Goal: Task Accomplishment & Management: Manage account settings

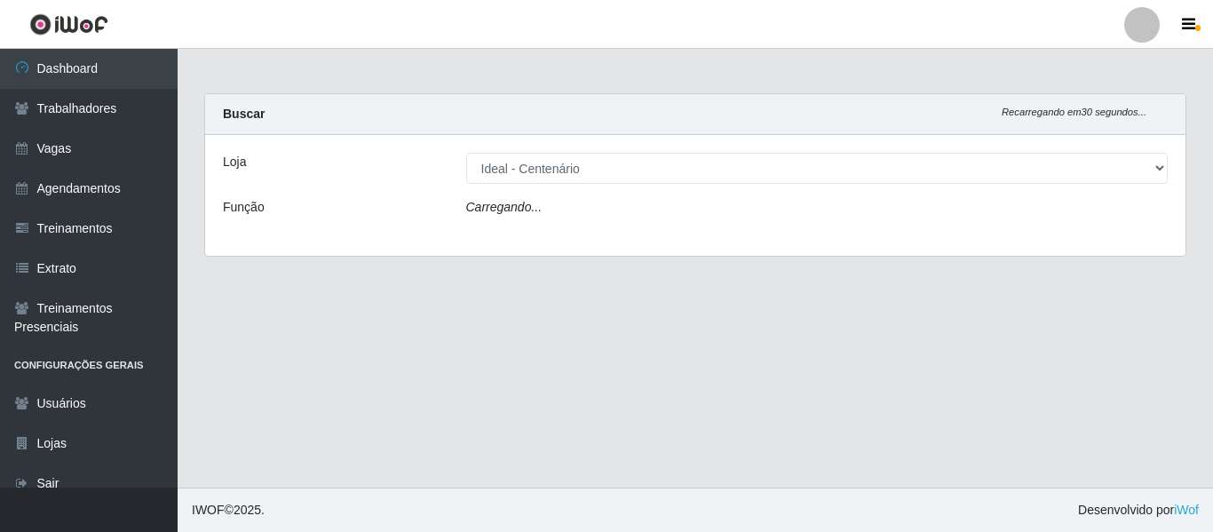
select select "234"
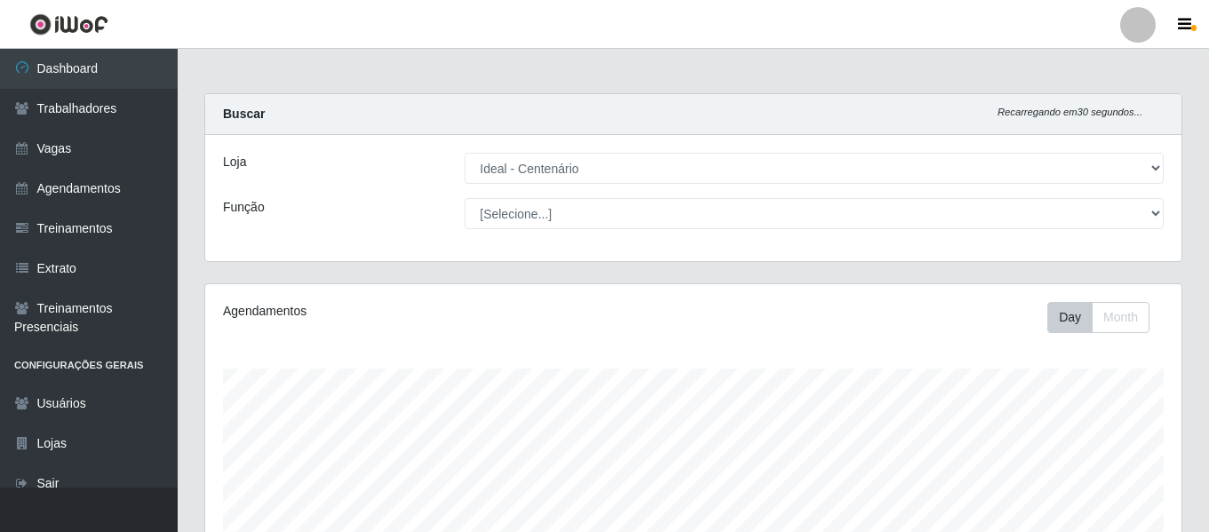
scroll to position [369, 976]
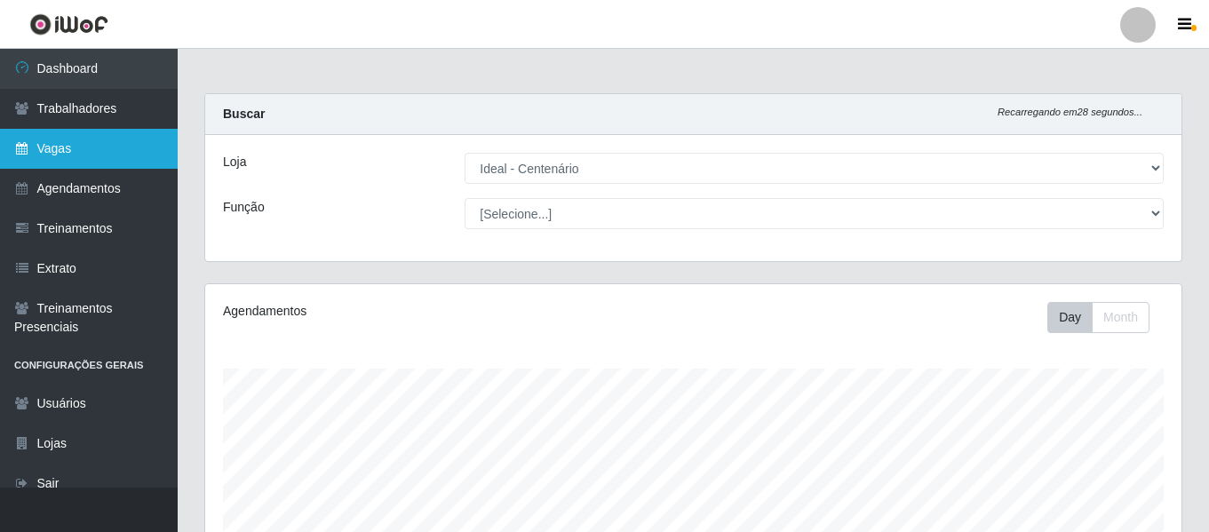
click at [100, 156] on link "Vagas" at bounding box center [89, 149] width 178 height 40
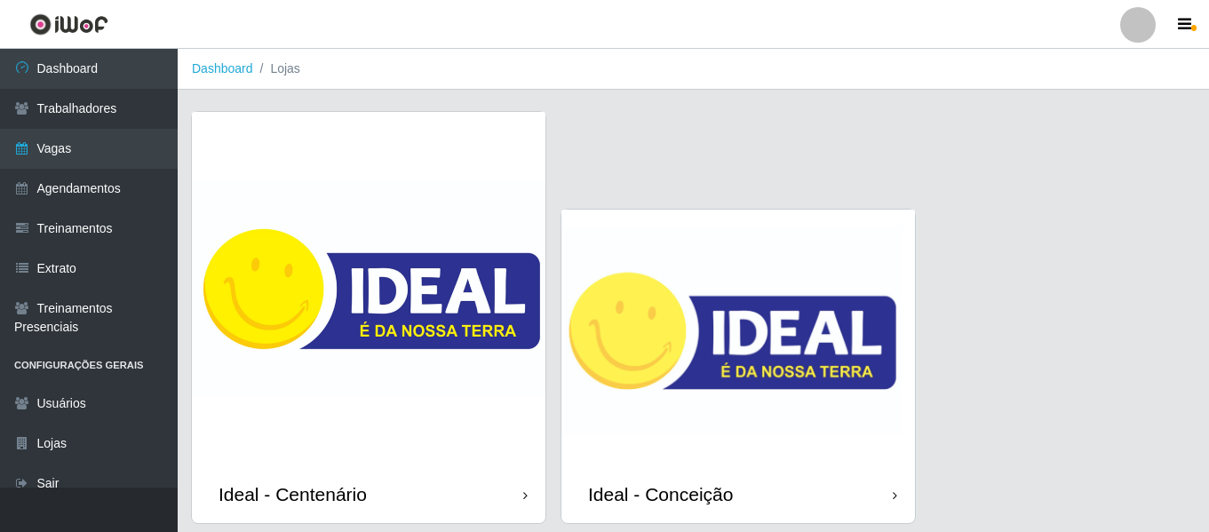
click at [699, 234] on img at bounding box center [737, 338] width 353 height 256
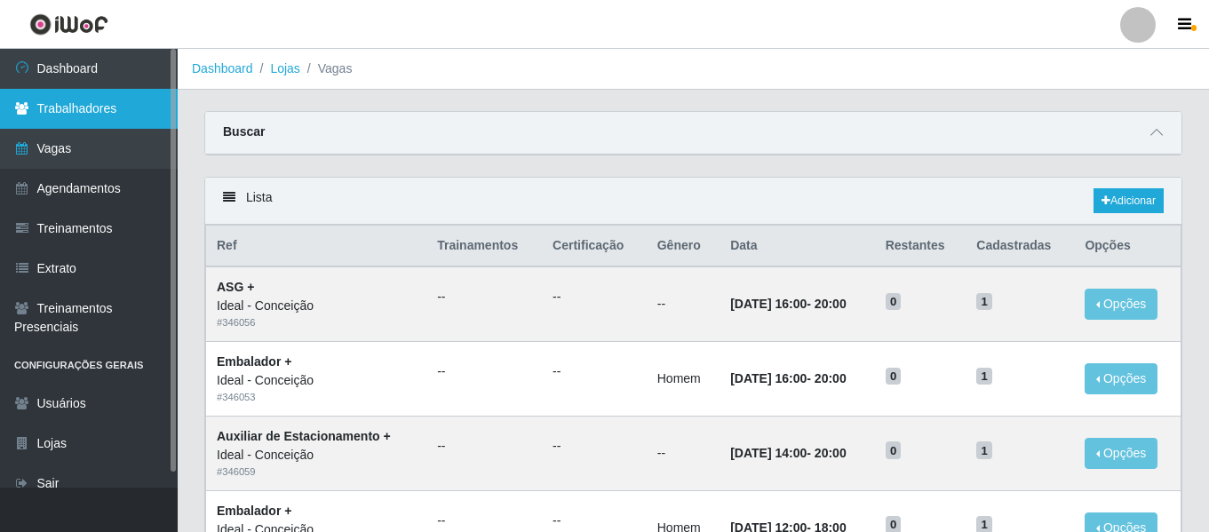
click at [125, 101] on link "Trabalhadores" at bounding box center [89, 109] width 178 height 40
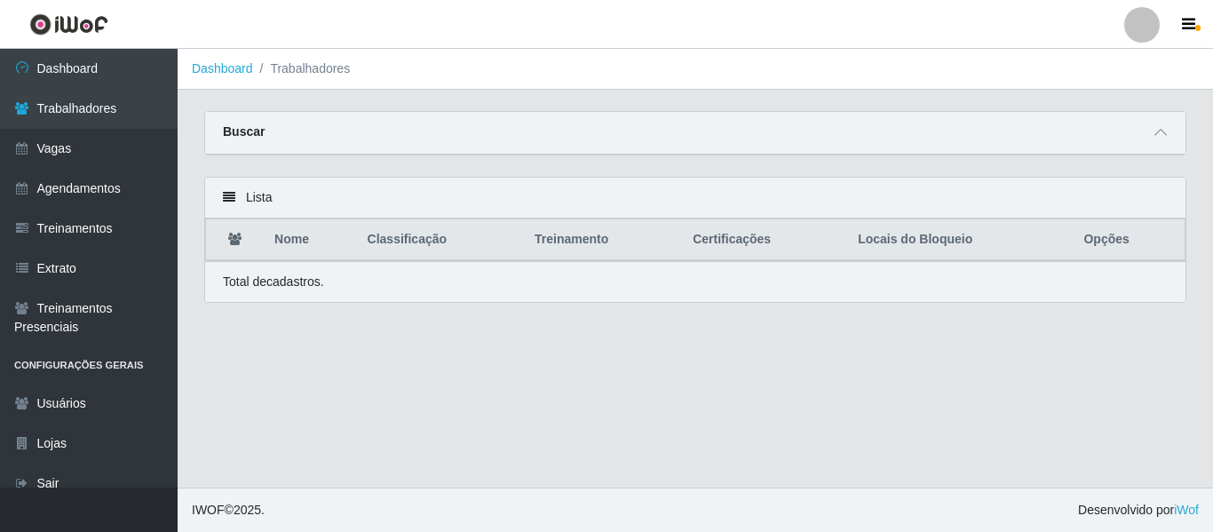
click at [1147, 123] on div "Buscar" at bounding box center [695, 133] width 980 height 43
click at [1158, 133] on icon at bounding box center [1160, 132] width 12 height 12
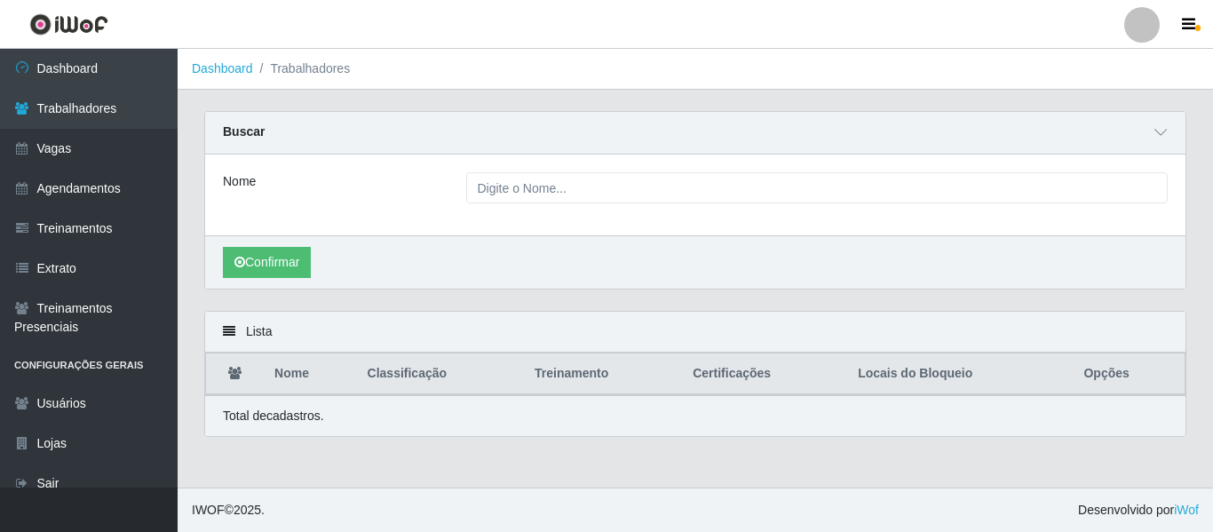
click at [546, 209] on div "Nome" at bounding box center [695, 195] width 980 height 81
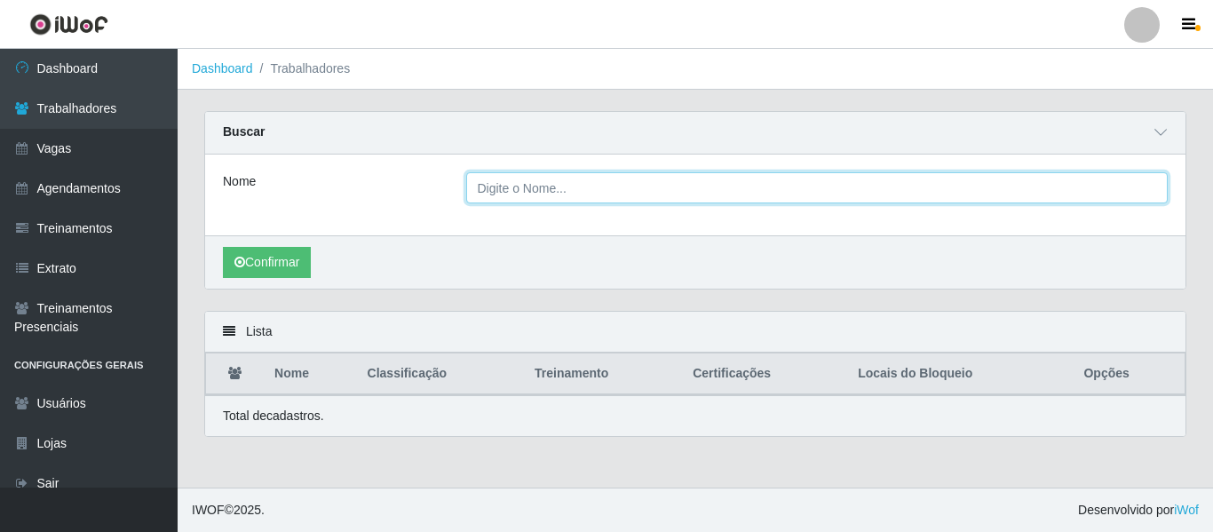
click at [549, 195] on input "Nome" at bounding box center [817, 187] width 702 height 31
type input "[PERSON_NAME]"
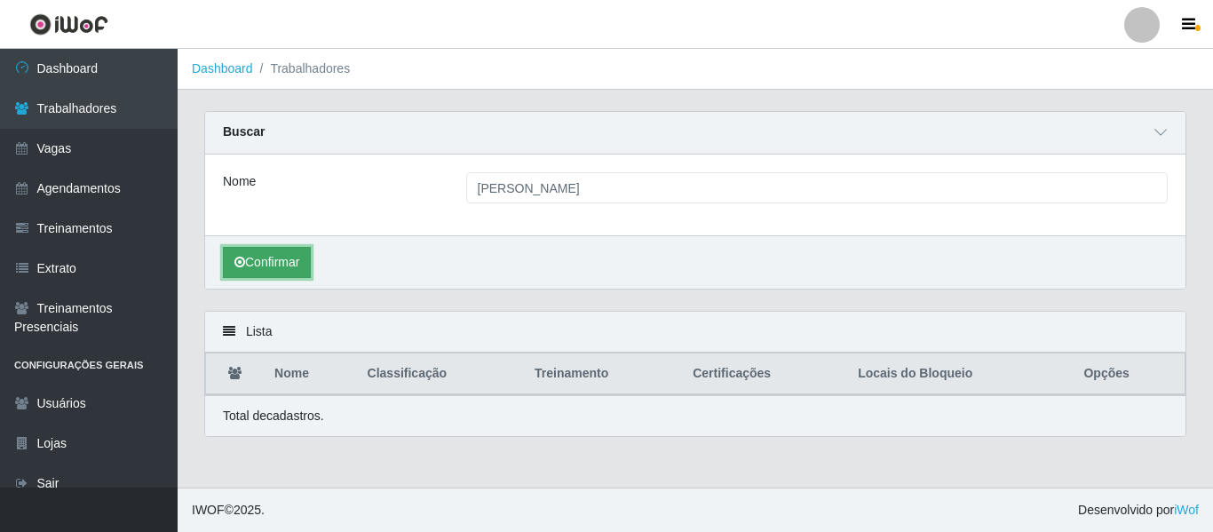
click at [281, 260] on button "Confirmar" at bounding box center [267, 262] width 88 height 31
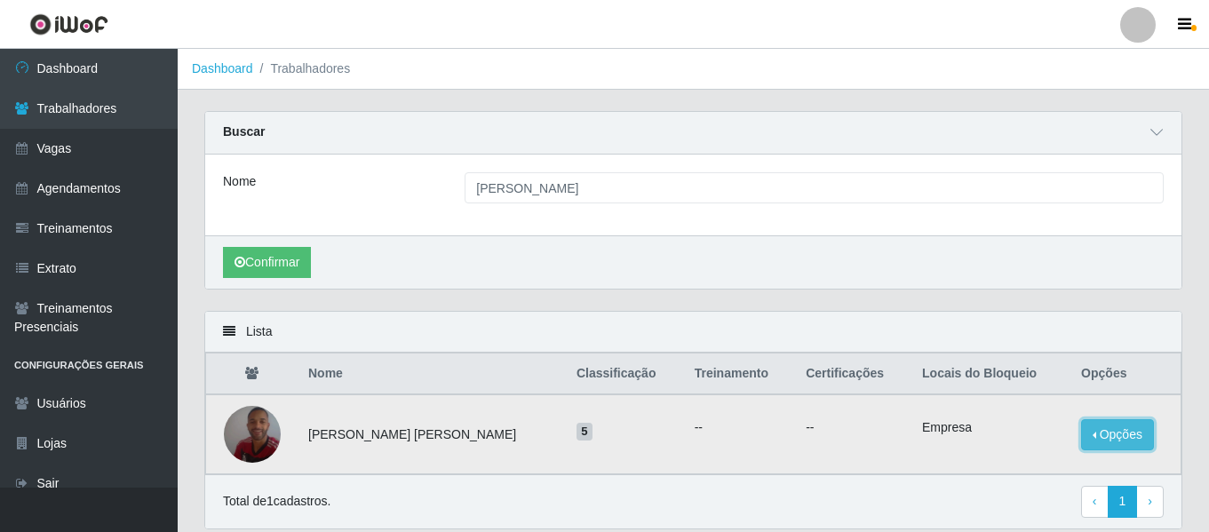
click at [1139, 431] on button "Opções" at bounding box center [1117, 434] width 73 height 31
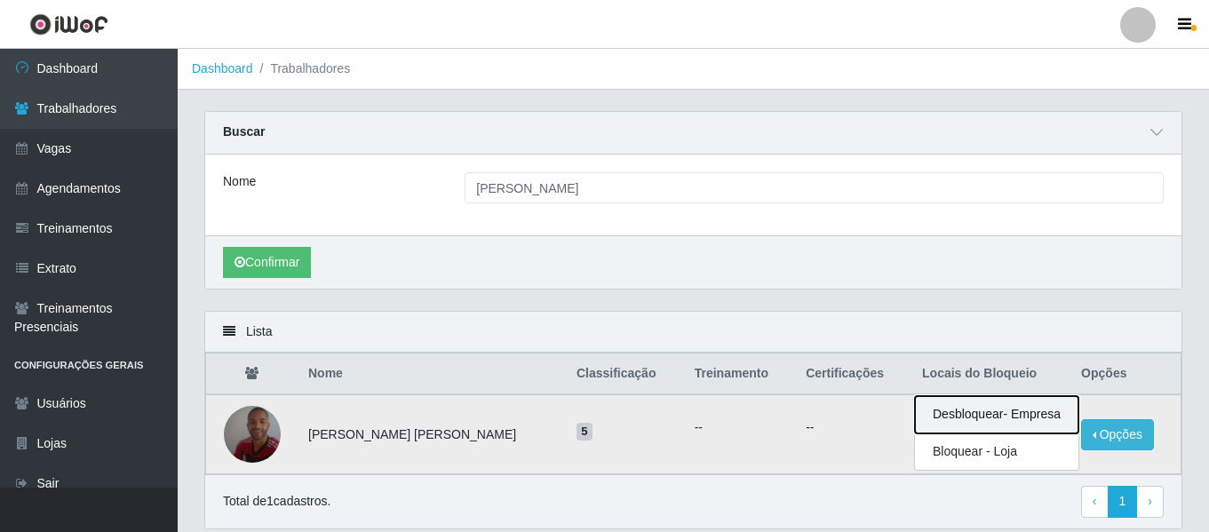
click at [1025, 416] on button "Desbloquear - Empresa" at bounding box center [996, 414] width 163 height 37
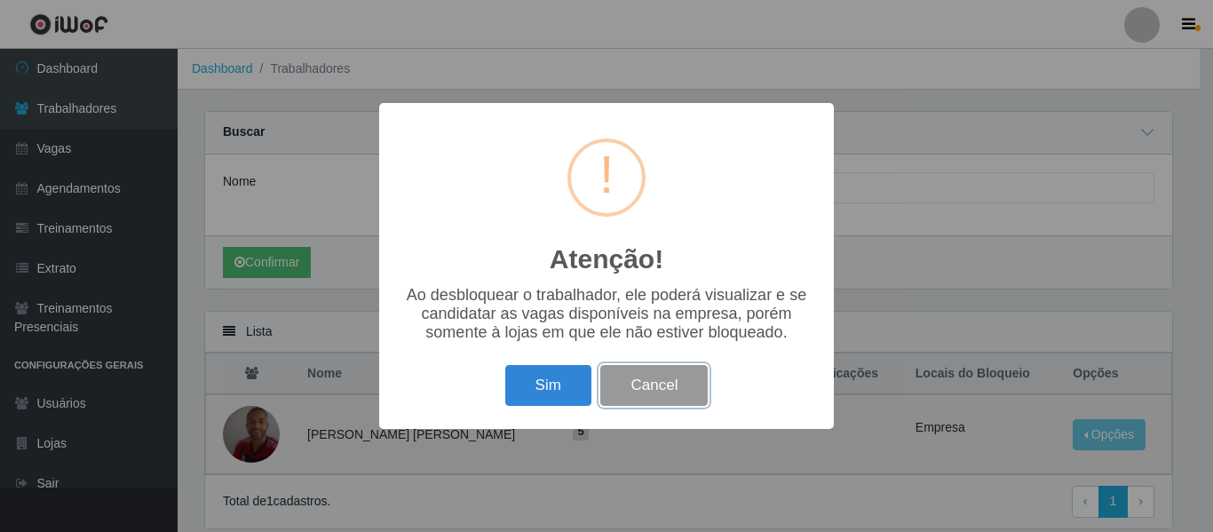
click at [661, 384] on button "Cancel" at bounding box center [653, 386] width 107 height 42
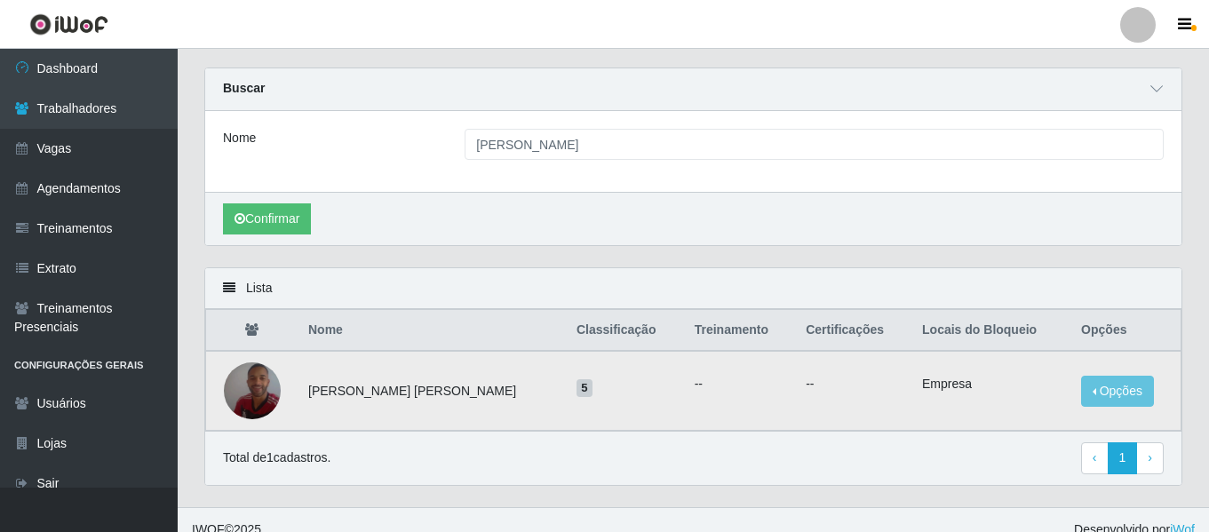
scroll to position [64, 0]
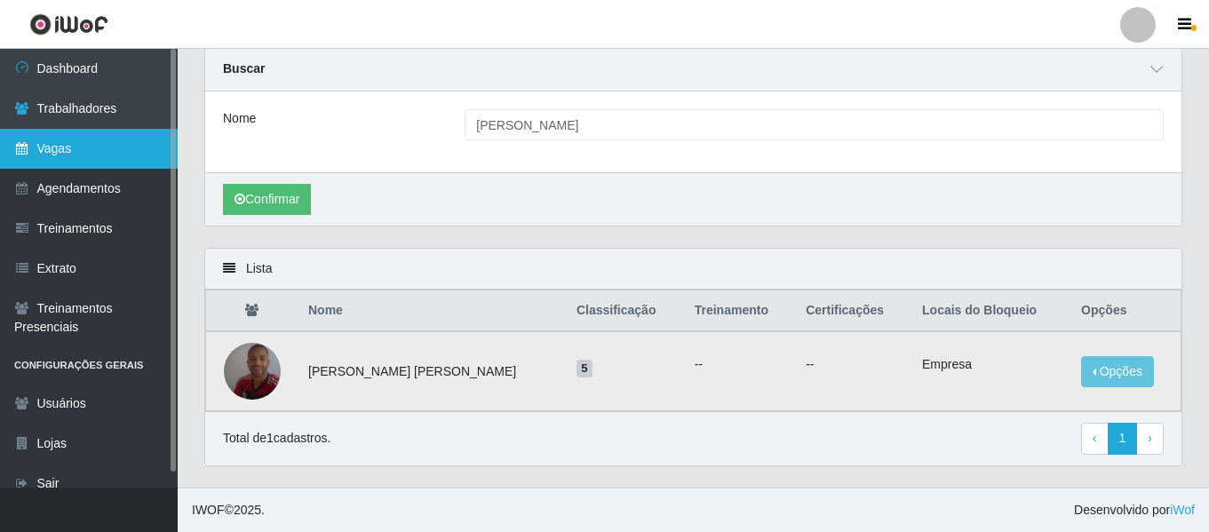
click at [84, 165] on link "Vagas" at bounding box center [89, 149] width 178 height 40
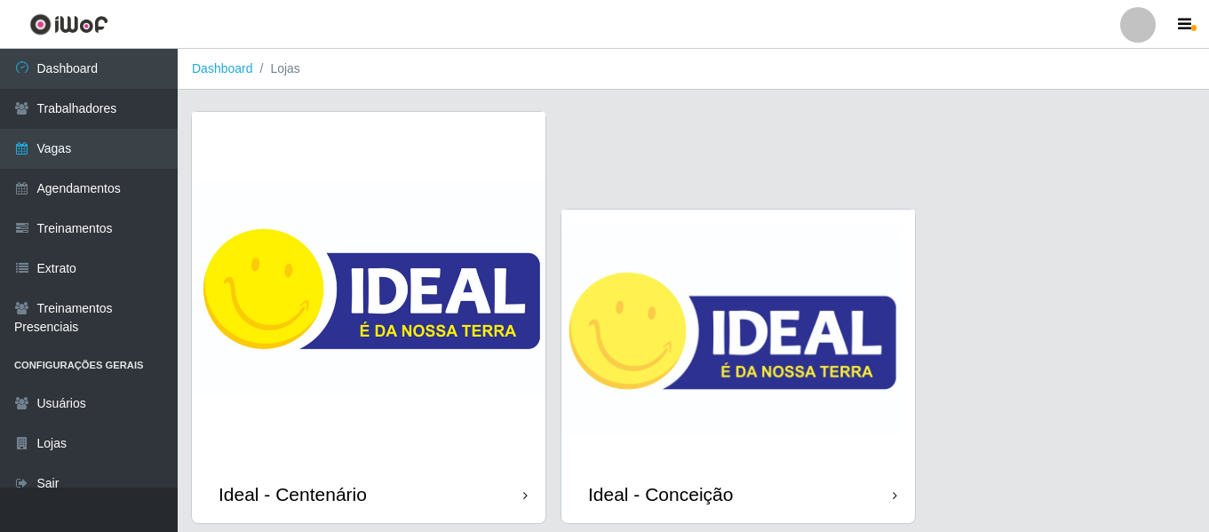
click at [686, 313] on img at bounding box center [737, 338] width 353 height 256
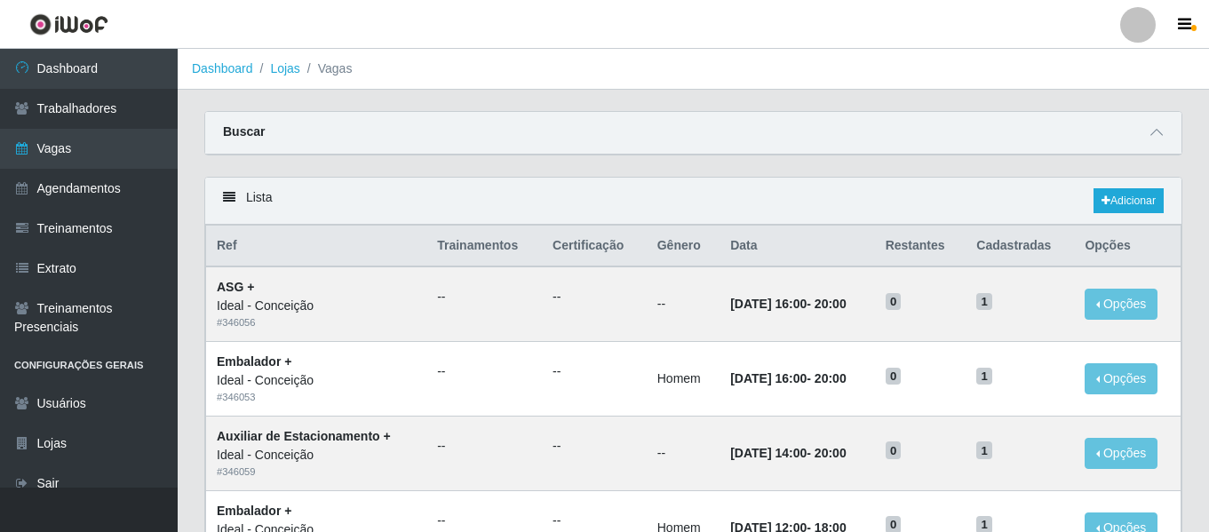
drag, startPoint x: 1146, startPoint y: 25, endPoint x: 1135, endPoint y: 41, distance: 19.7
click at [1146, 25] on div at bounding box center [1138, 25] width 36 height 36
click at [1093, 135] on button "Sair" at bounding box center [1103, 138] width 160 height 36
